Goal: Information Seeking & Learning: Learn about a topic

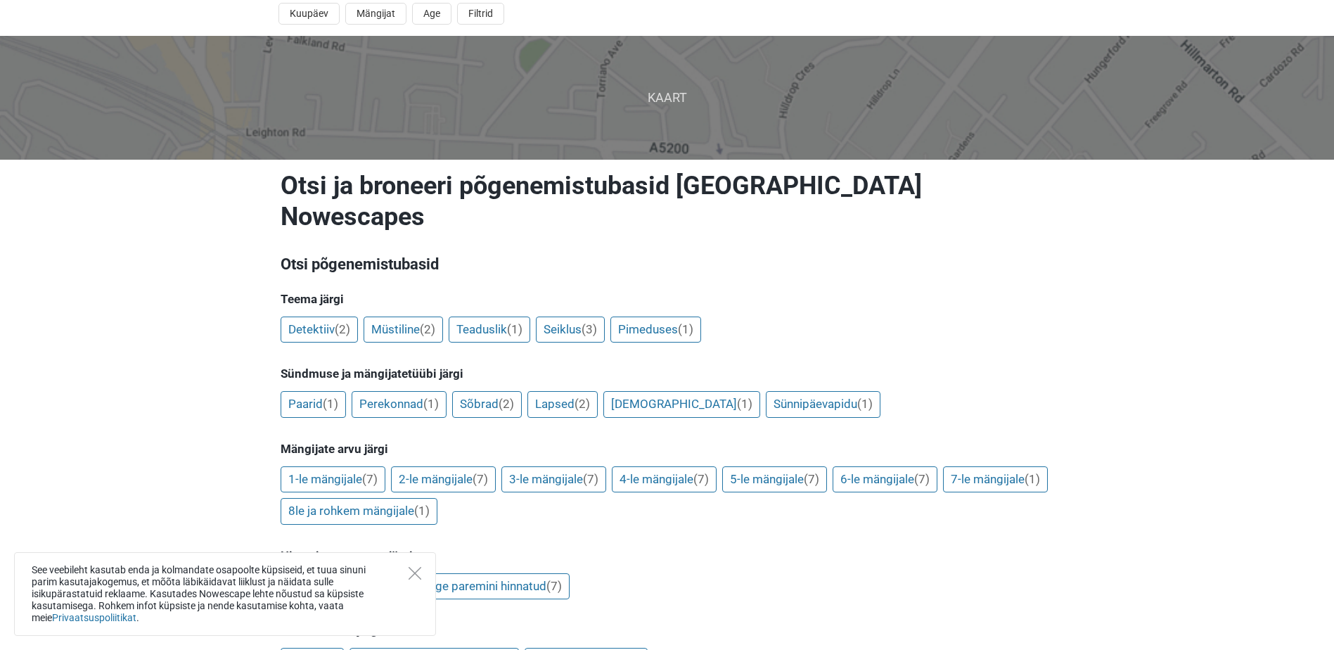
scroll to position [94, 0]
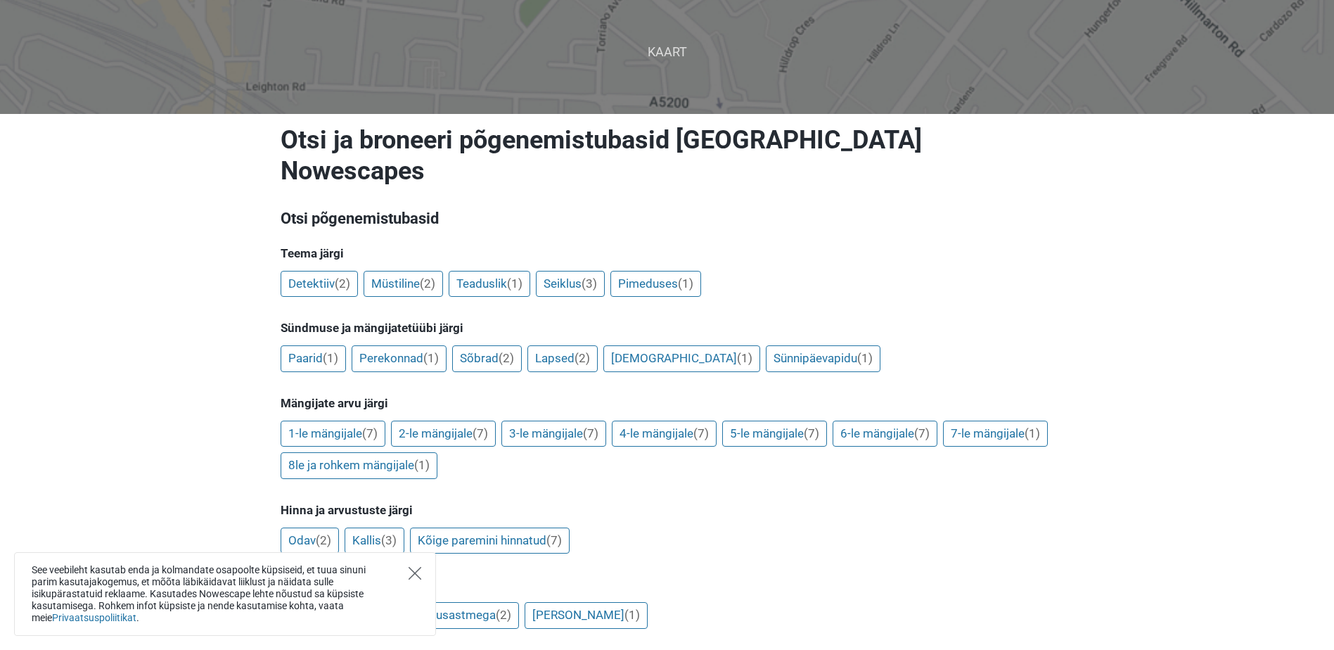
click at [413, 570] on icon "Close" at bounding box center [414, 573] width 13 height 13
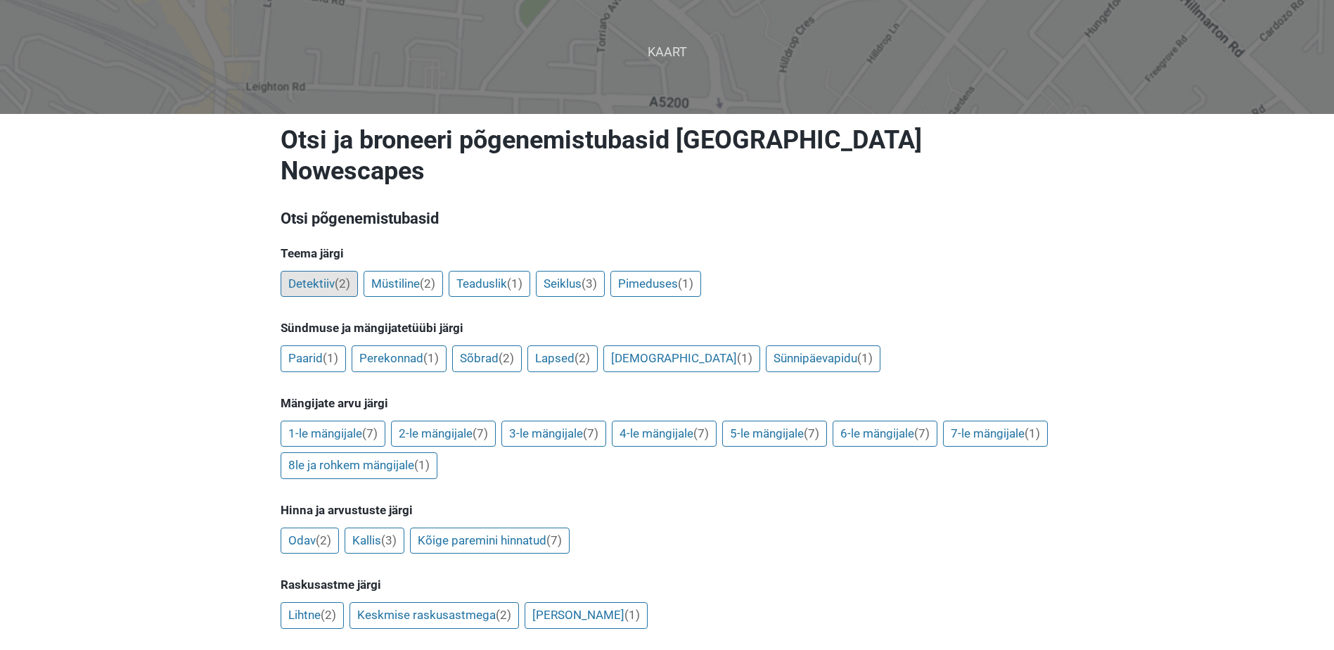
click at [304, 271] on link "Detektiiv (2)" at bounding box center [319, 284] width 77 height 27
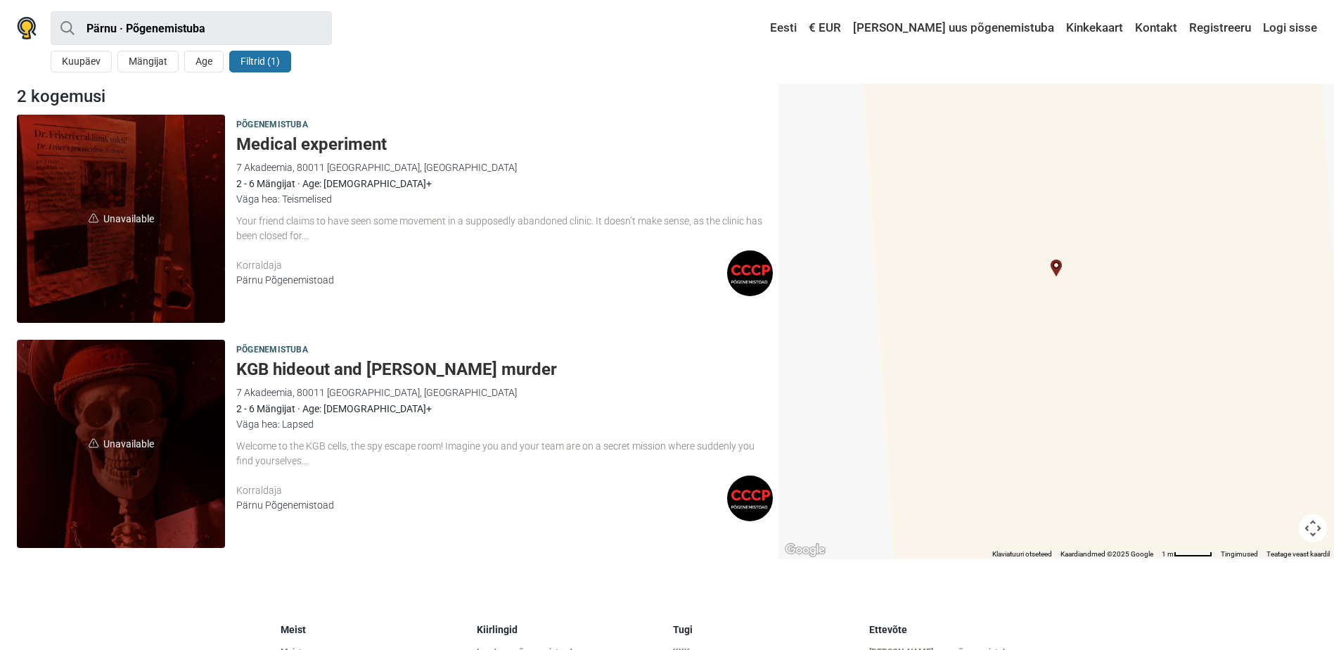
click at [290, 146] on h5 "Medical experiment" at bounding box center [504, 144] width 536 height 20
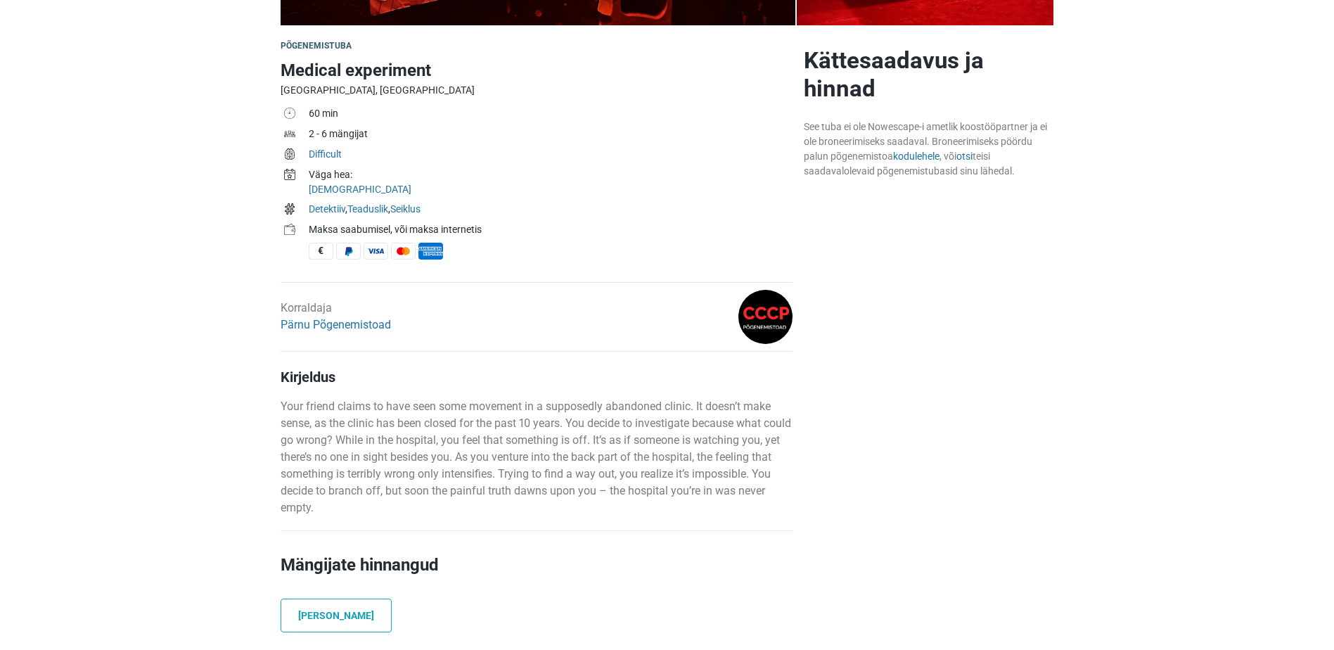
scroll to position [422, 0]
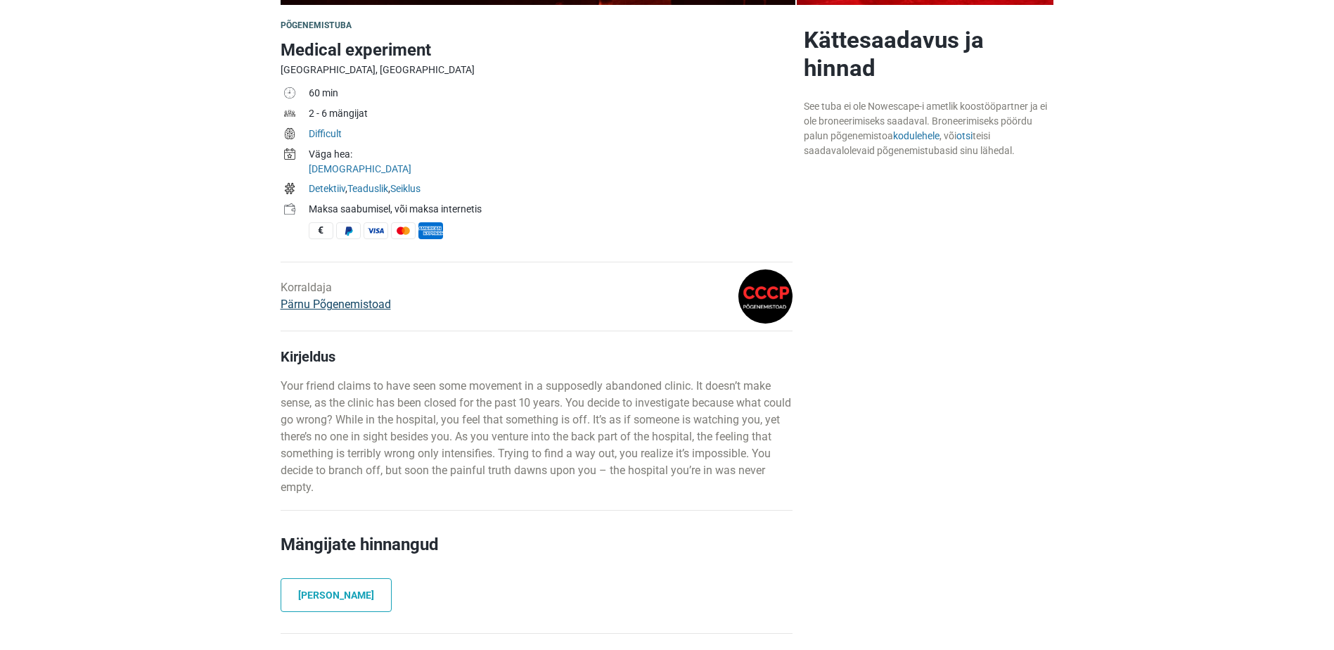
click at [345, 303] on link "Pärnu Põgenemistoad" at bounding box center [336, 303] width 110 height 13
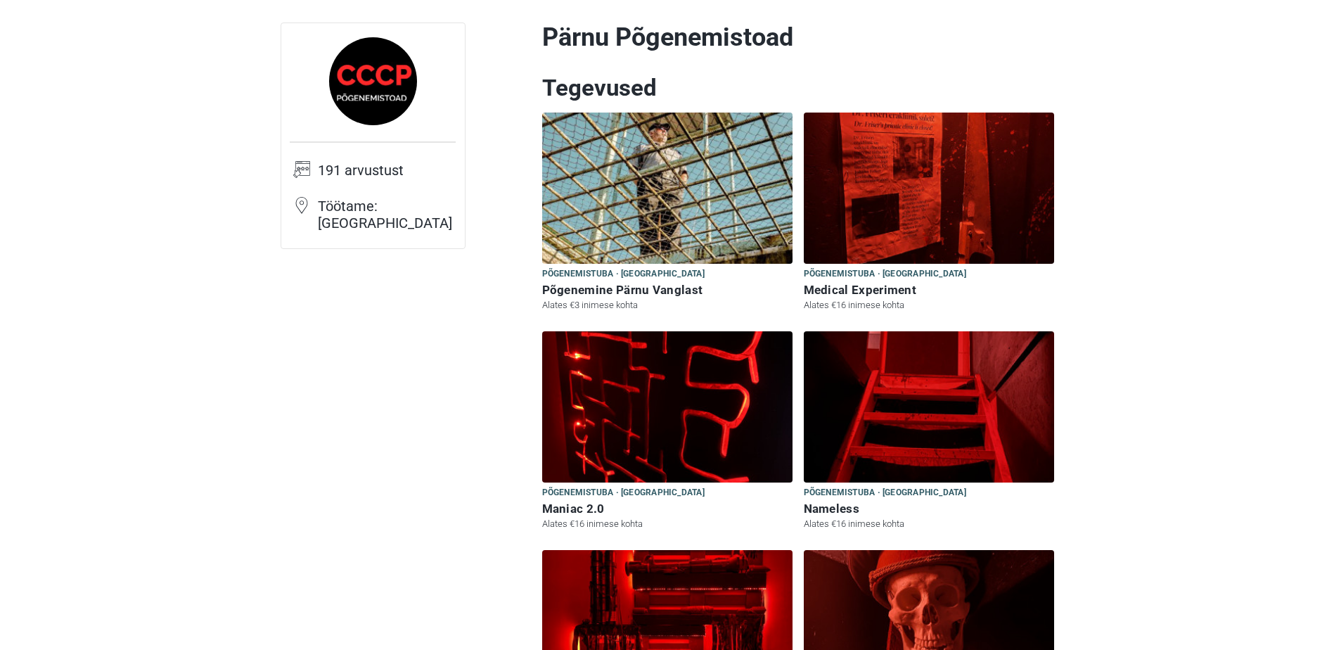
scroll to position [47, 0]
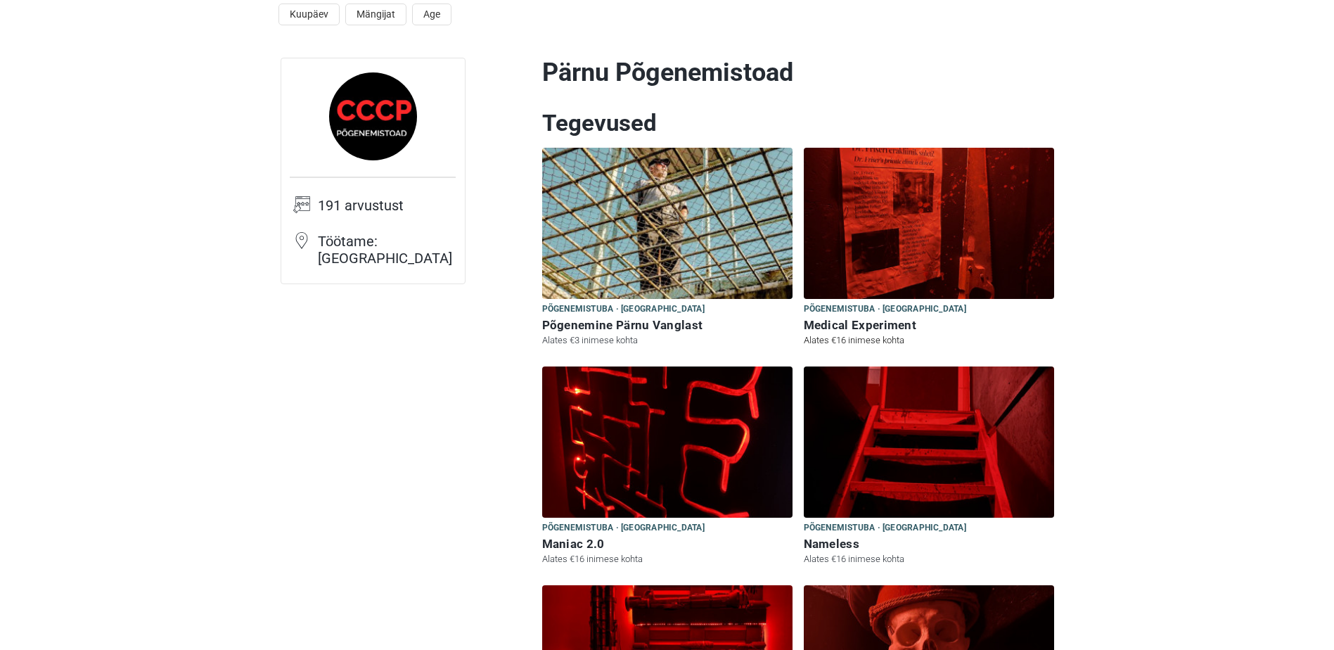
click at [908, 234] on img at bounding box center [929, 223] width 250 height 151
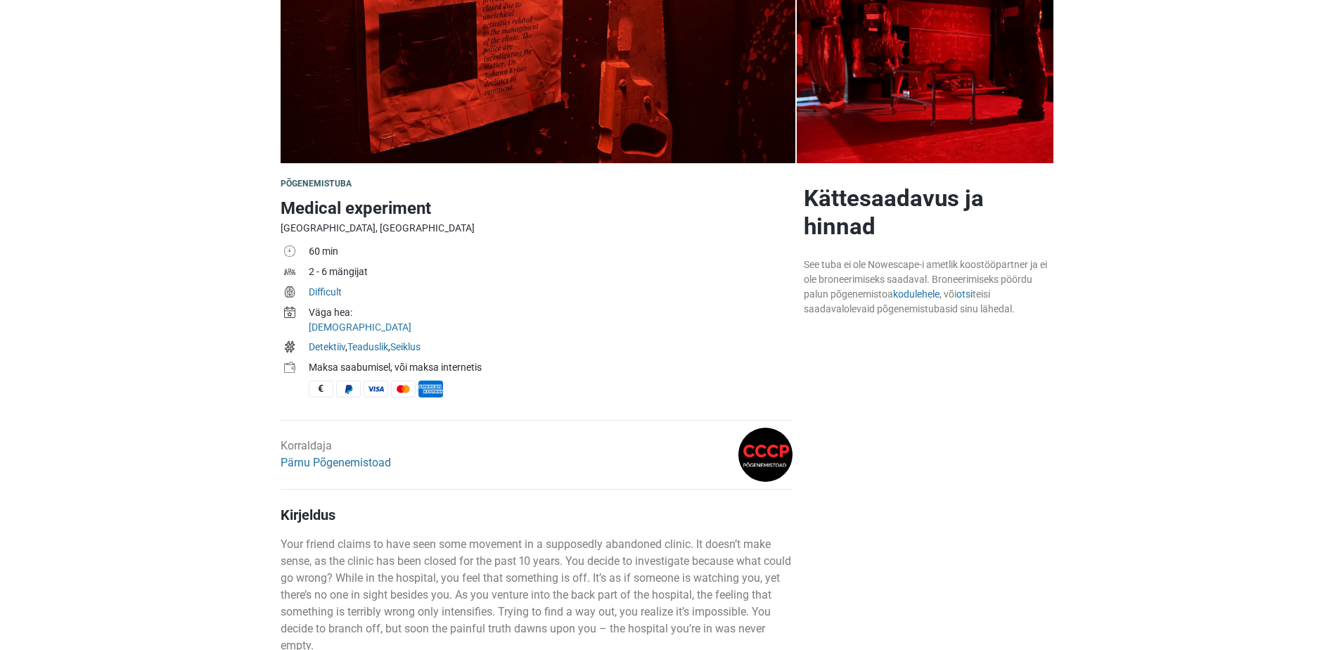
scroll to position [422, 0]
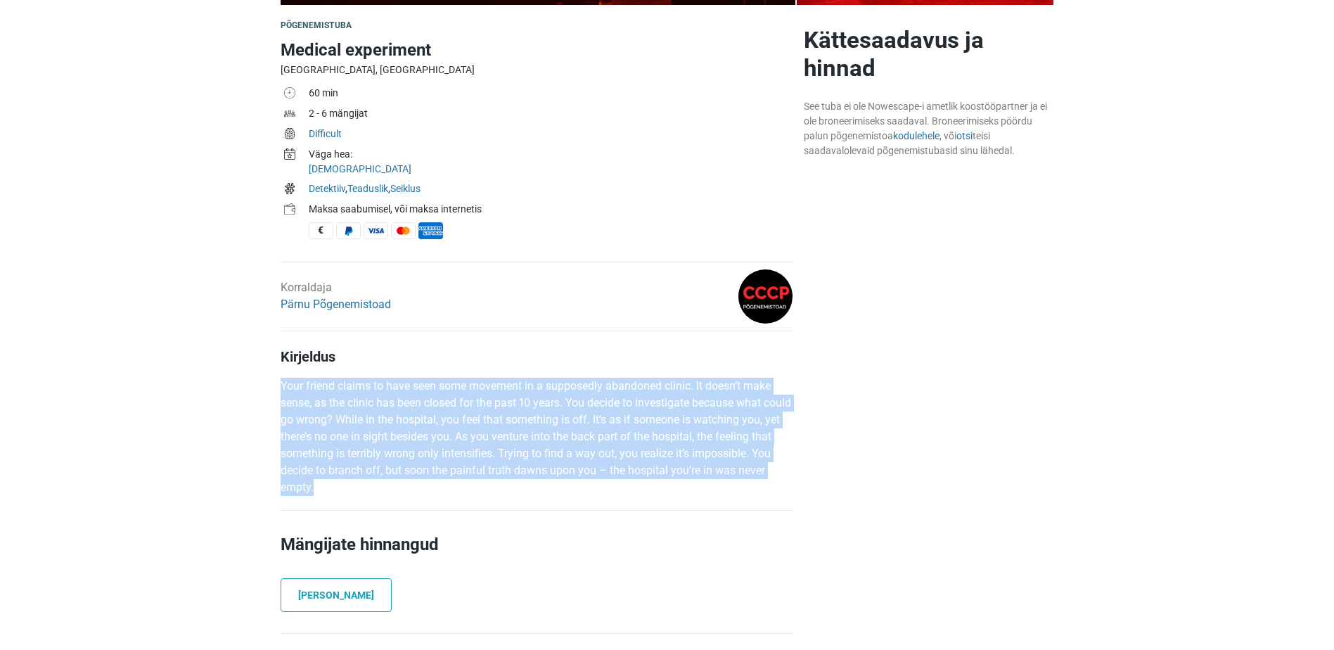
drag, startPoint x: 279, startPoint y: 389, endPoint x: 435, endPoint y: 496, distance: 189.6
click at [435, 496] on div "Põgenemistuba Medical experiment Pärnu, Eesti 60 min 2 - 6 mängijat Difficult V…" at bounding box center [536, 663] width 523 height 1303
copy p "Your friend claims to have seen some movement in a supposedly abandoned clinic.…"
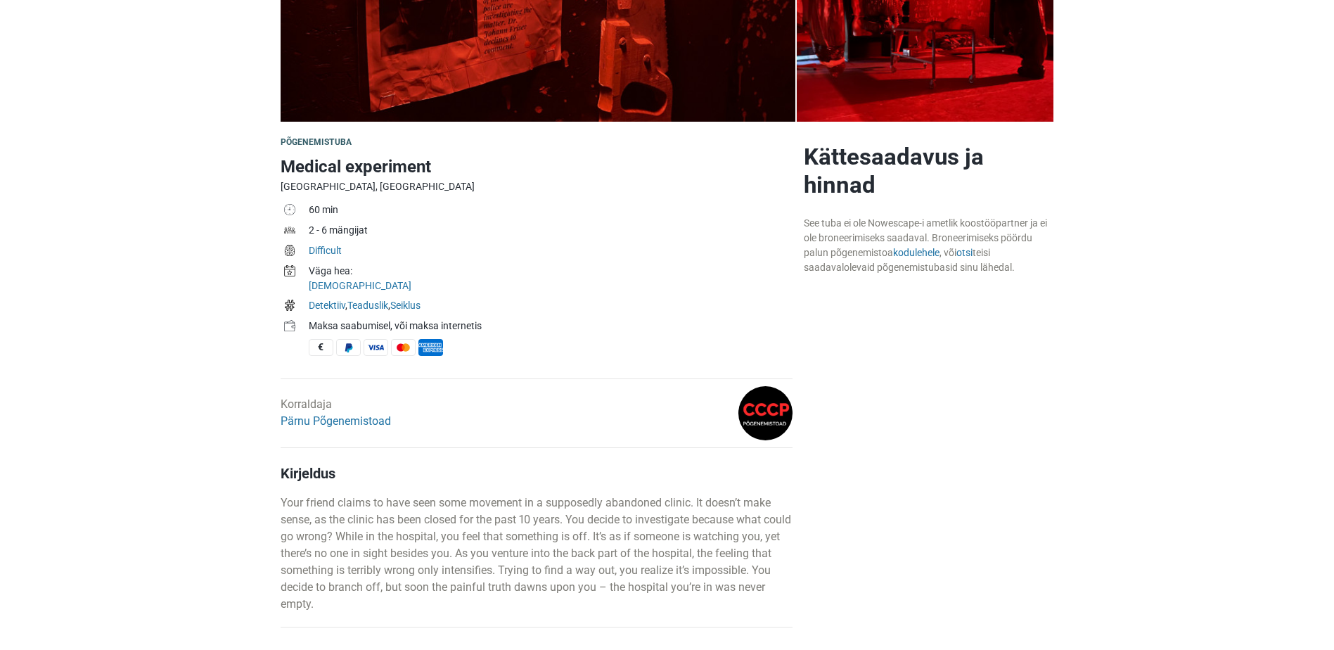
scroll to position [281, 0]
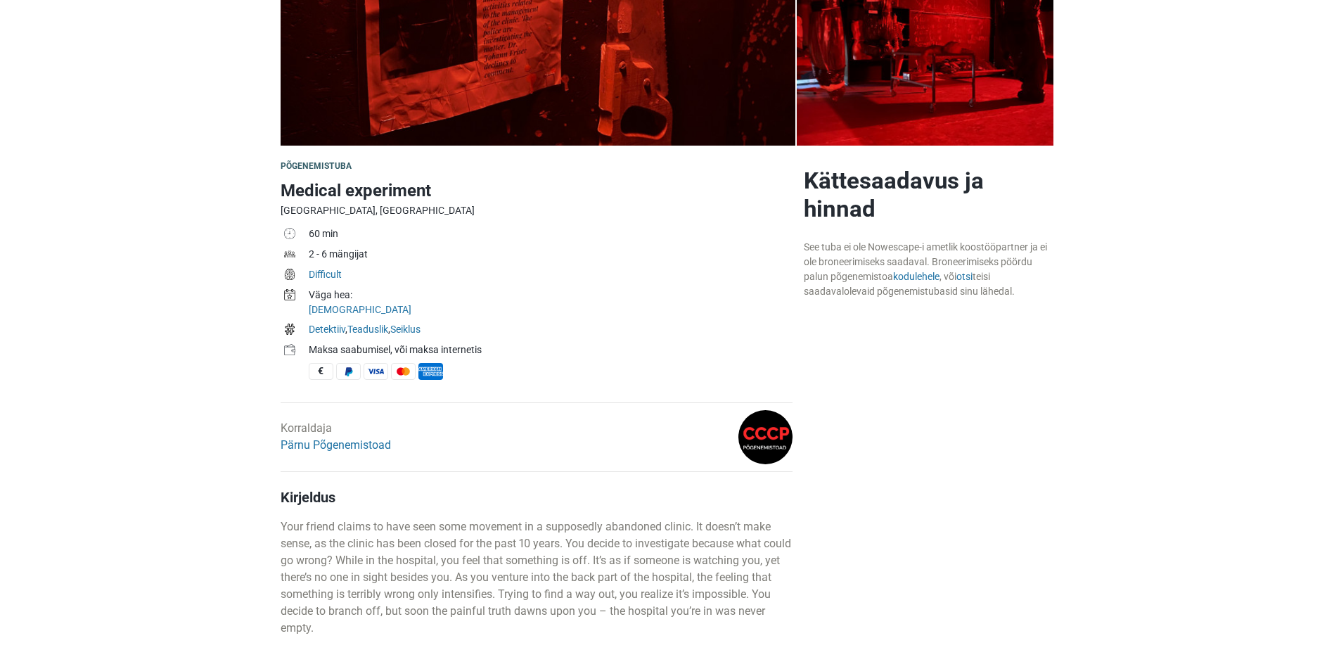
drag, startPoint x: 276, startPoint y: 185, endPoint x: 535, endPoint y: 334, distance: 299.2
copy div "Medical experiment Pärnu, Eesti 60 min 2 - 6 mängijat Difficult Väga hea: Teism…"
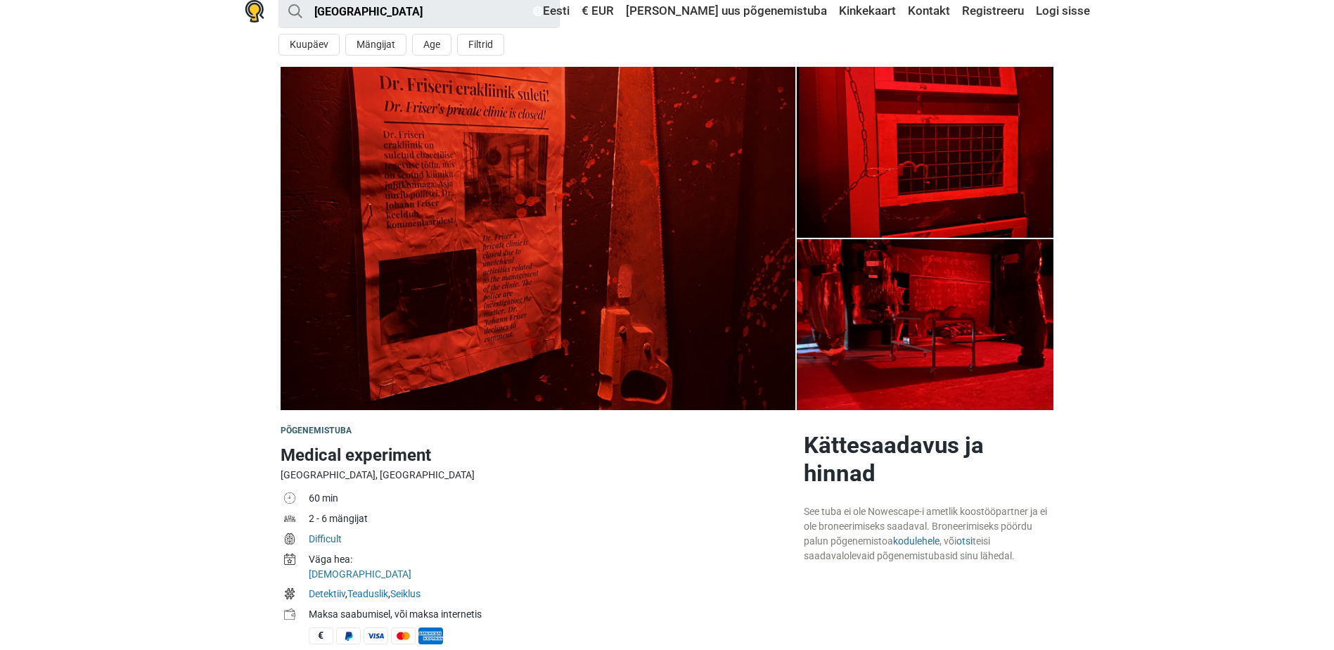
scroll to position [0, 0]
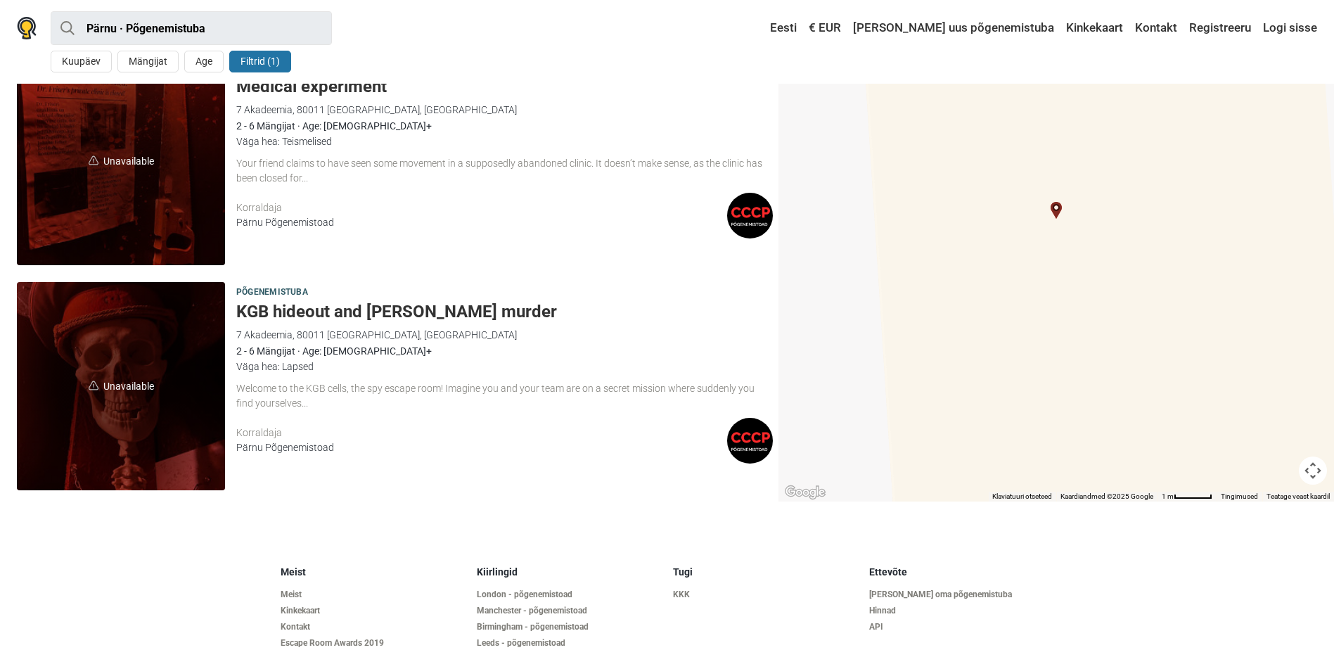
scroll to position [141, 0]
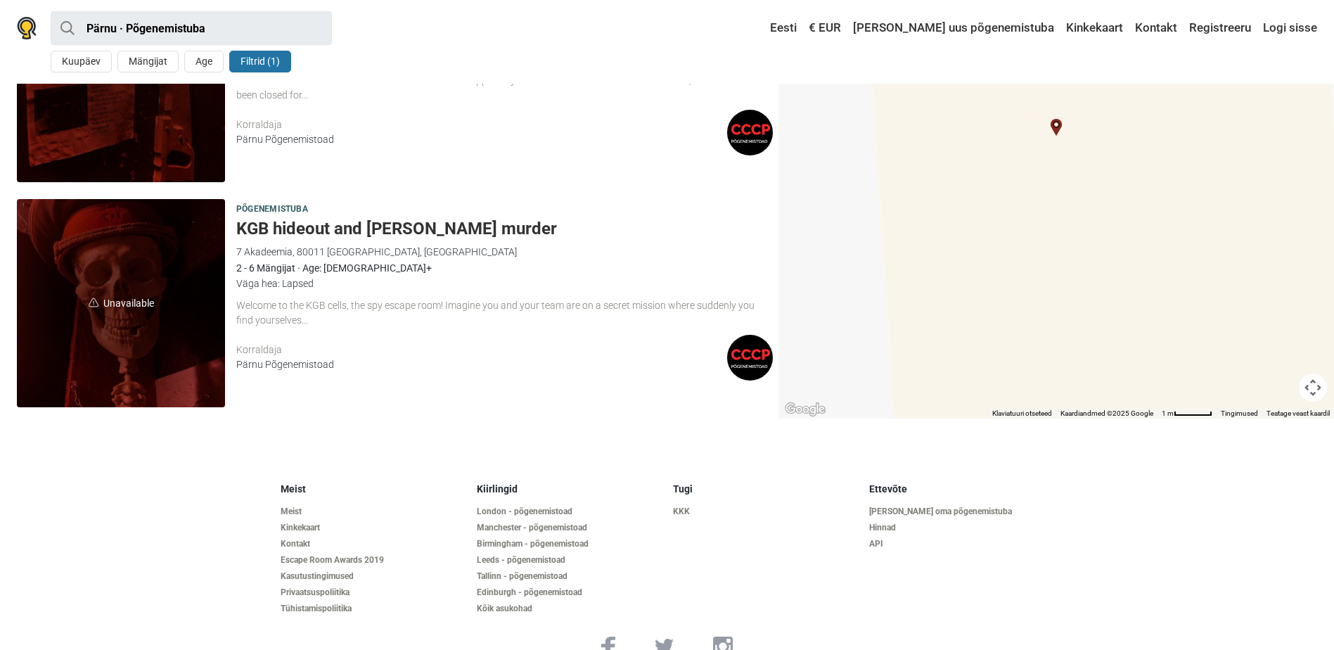
click at [314, 224] on h5 "KGB hideout and [PERSON_NAME] murder" at bounding box center [504, 229] width 536 height 20
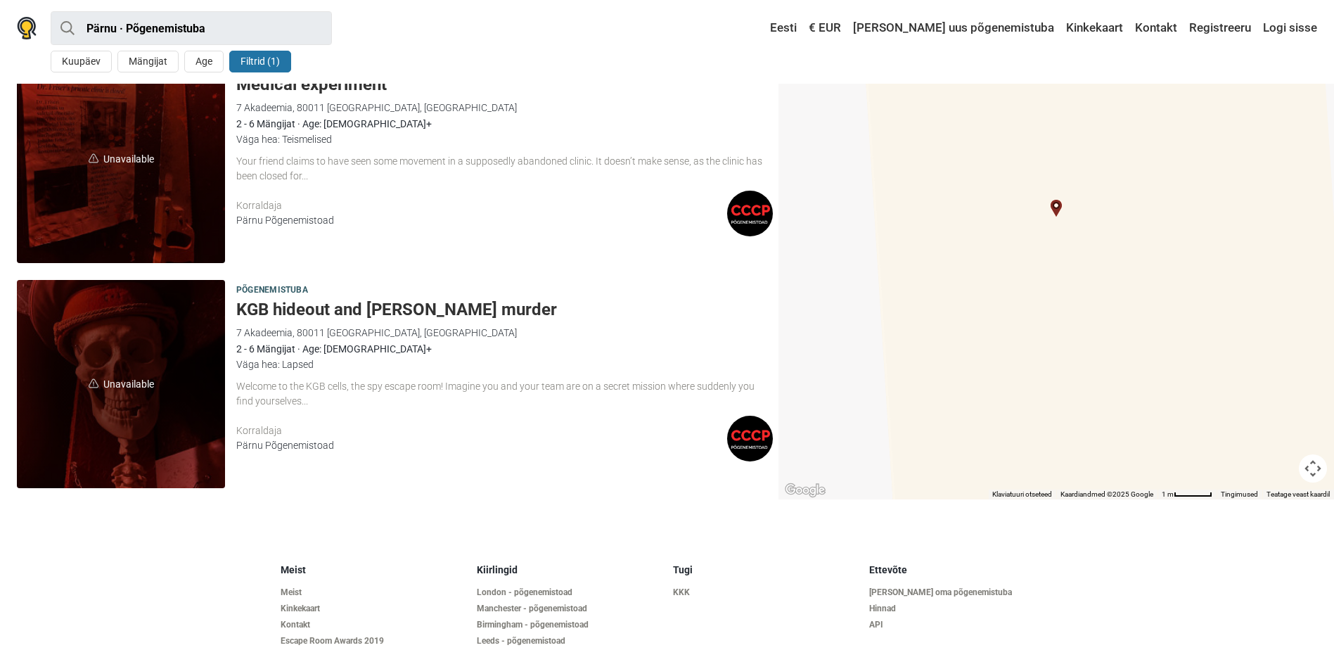
scroll to position [169, 0]
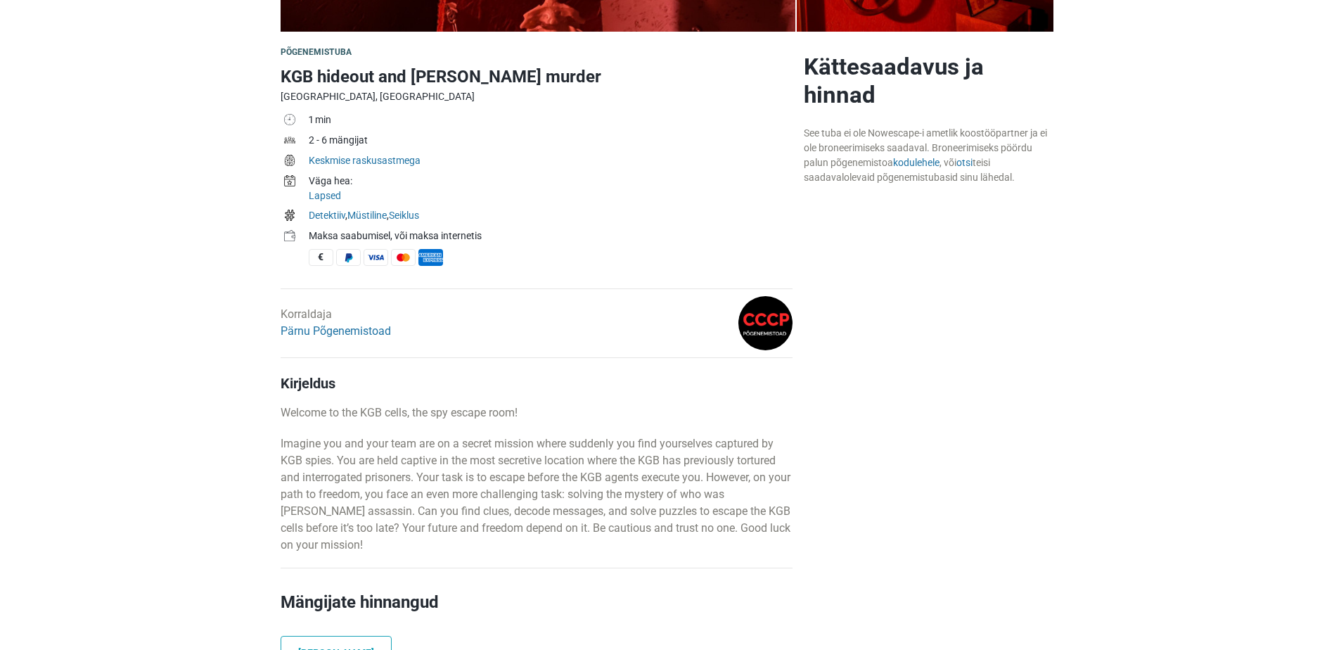
scroll to position [422, 0]
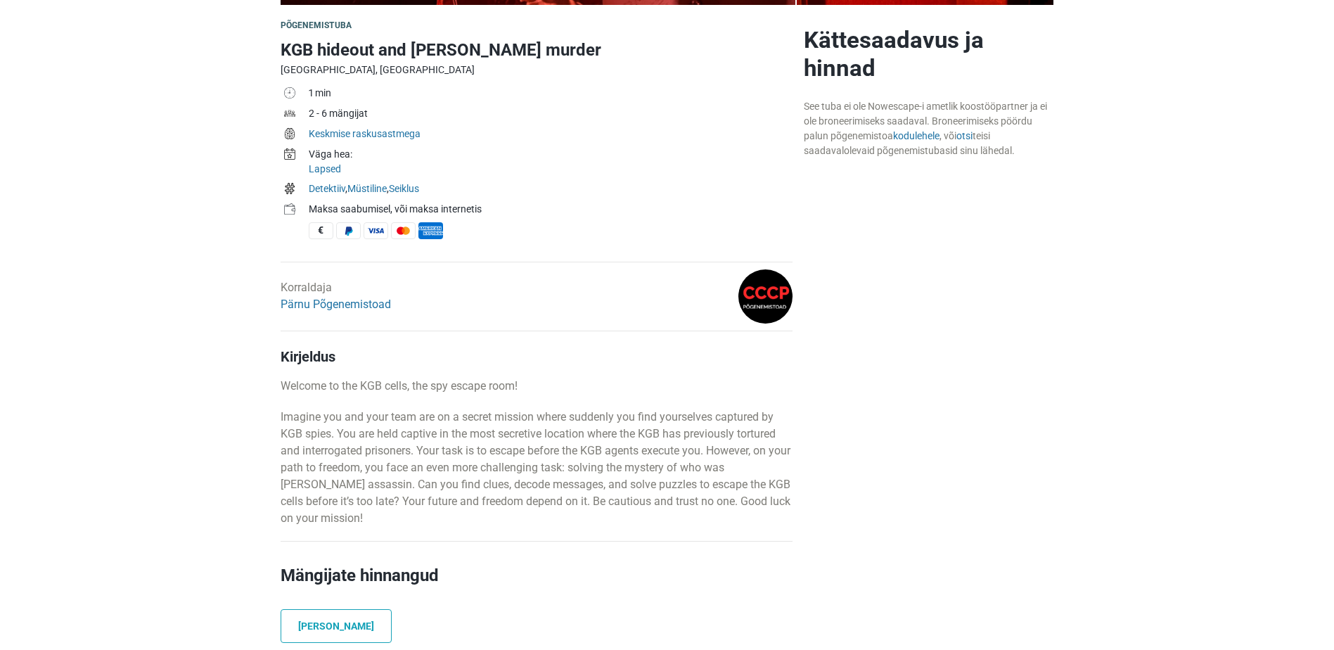
drag, startPoint x: 287, startPoint y: 411, endPoint x: 393, endPoint y: 522, distance: 153.2
click at [393, 522] on p "Imagine you and your team are on a secret mission where suddenly you find yours…" at bounding box center [537, 467] width 512 height 118
copy p "magine you and your team are on a secret mission where suddenly you find yourse…"
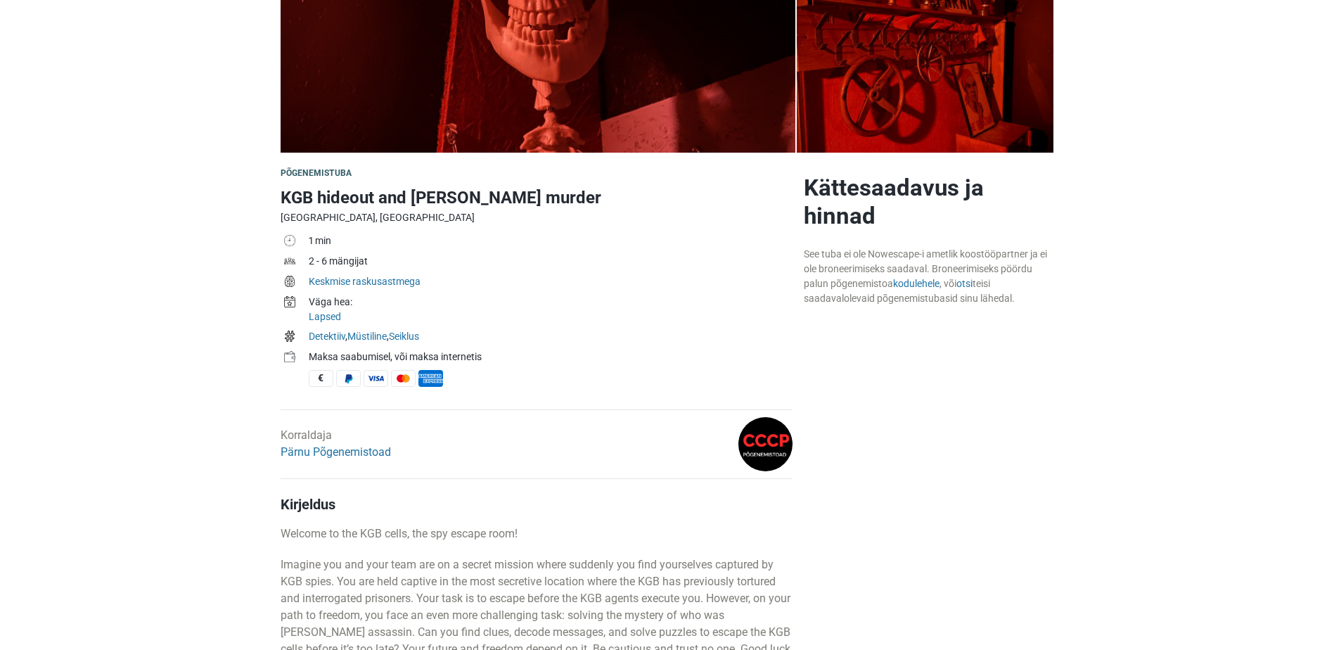
scroll to position [234, 0]
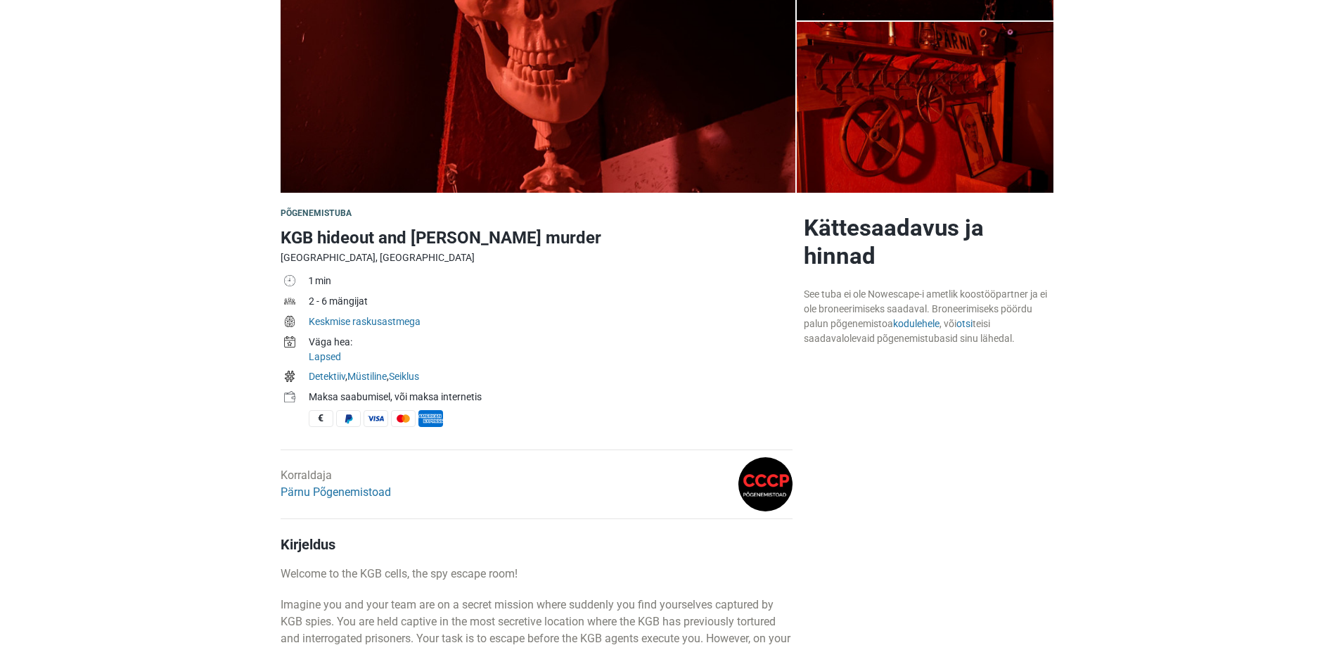
drag, startPoint x: 277, startPoint y: 237, endPoint x: 598, endPoint y: 247, distance: 321.5
copy h1 "KGB hideout and [PERSON_NAME] murder"
